Goal: Find specific page/section: Find specific page/section

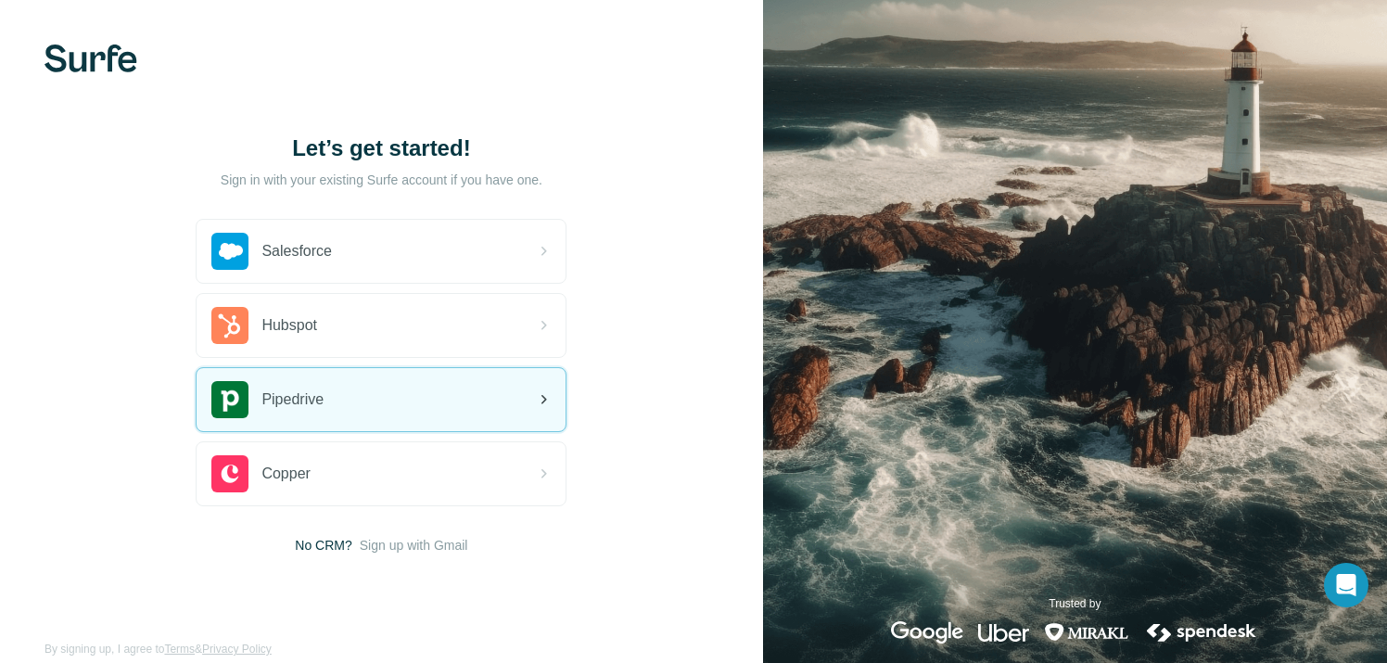
click at [329, 386] on div "Pipedrive" at bounding box center [381, 399] width 369 height 63
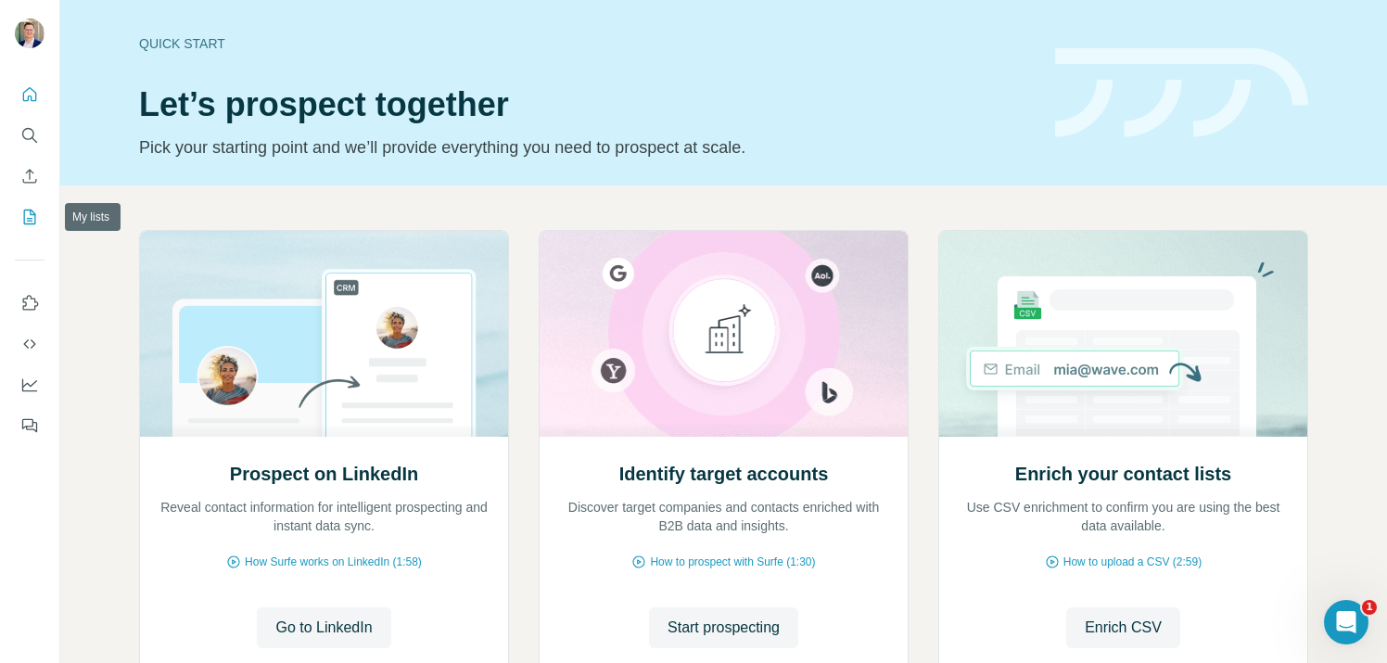
click at [32, 220] on icon "My lists" at bounding box center [29, 217] width 19 height 19
